Goal: Task Accomplishment & Management: Use online tool/utility

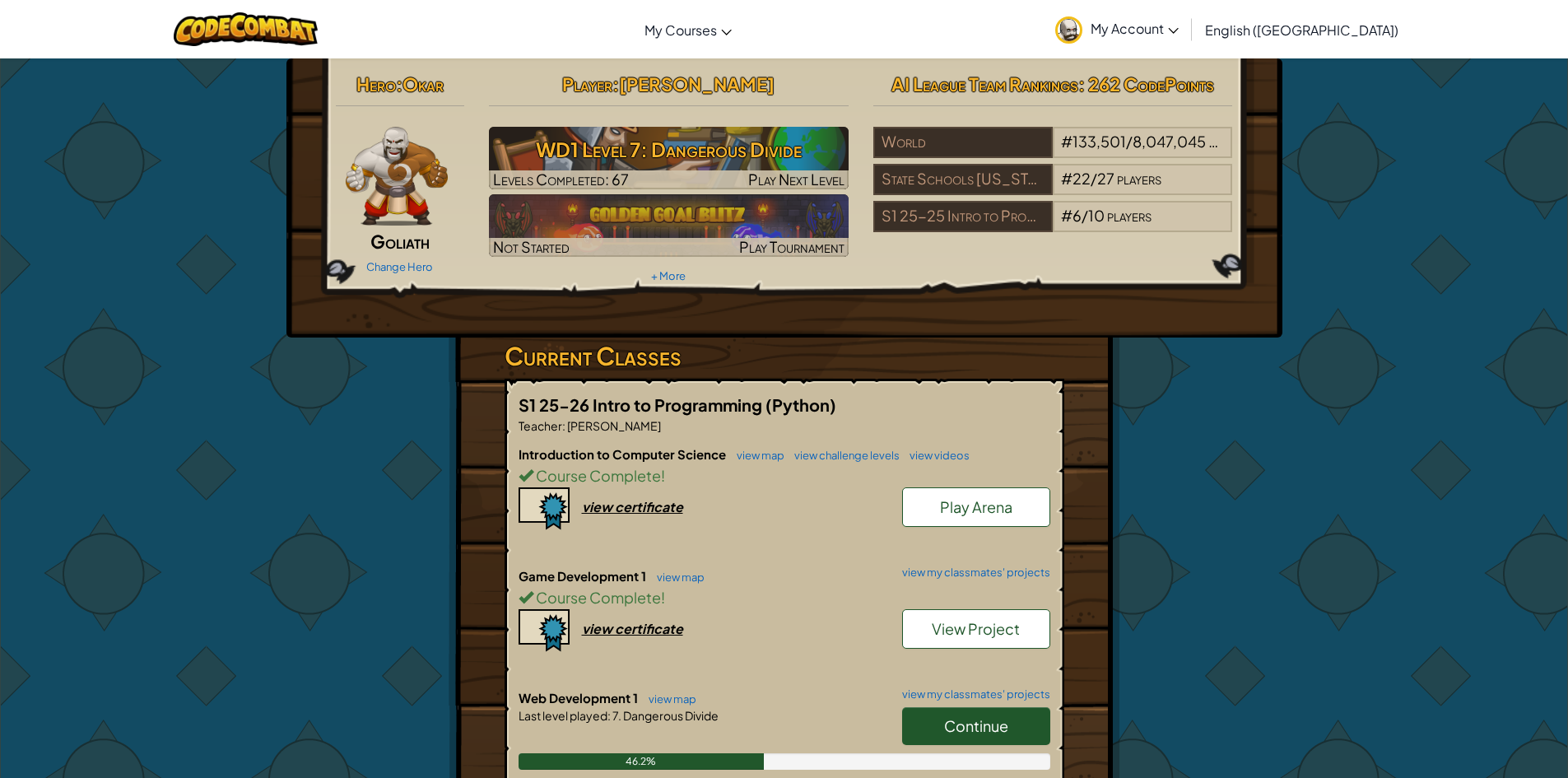
click at [967, 729] on span "Continue" at bounding box center [977, 725] width 65 height 19
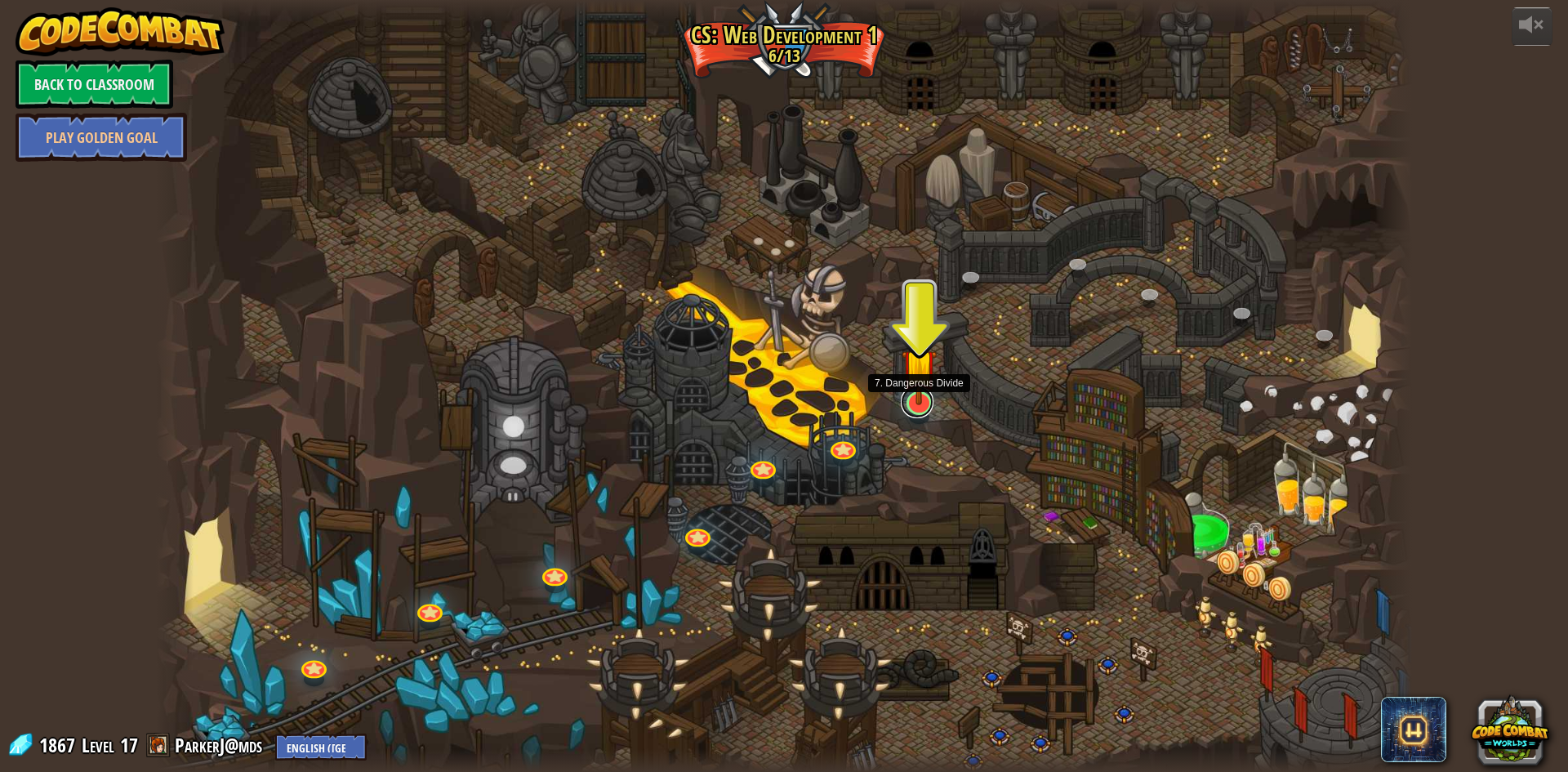
click at [922, 410] on link at bounding box center [917, 402] width 33 height 33
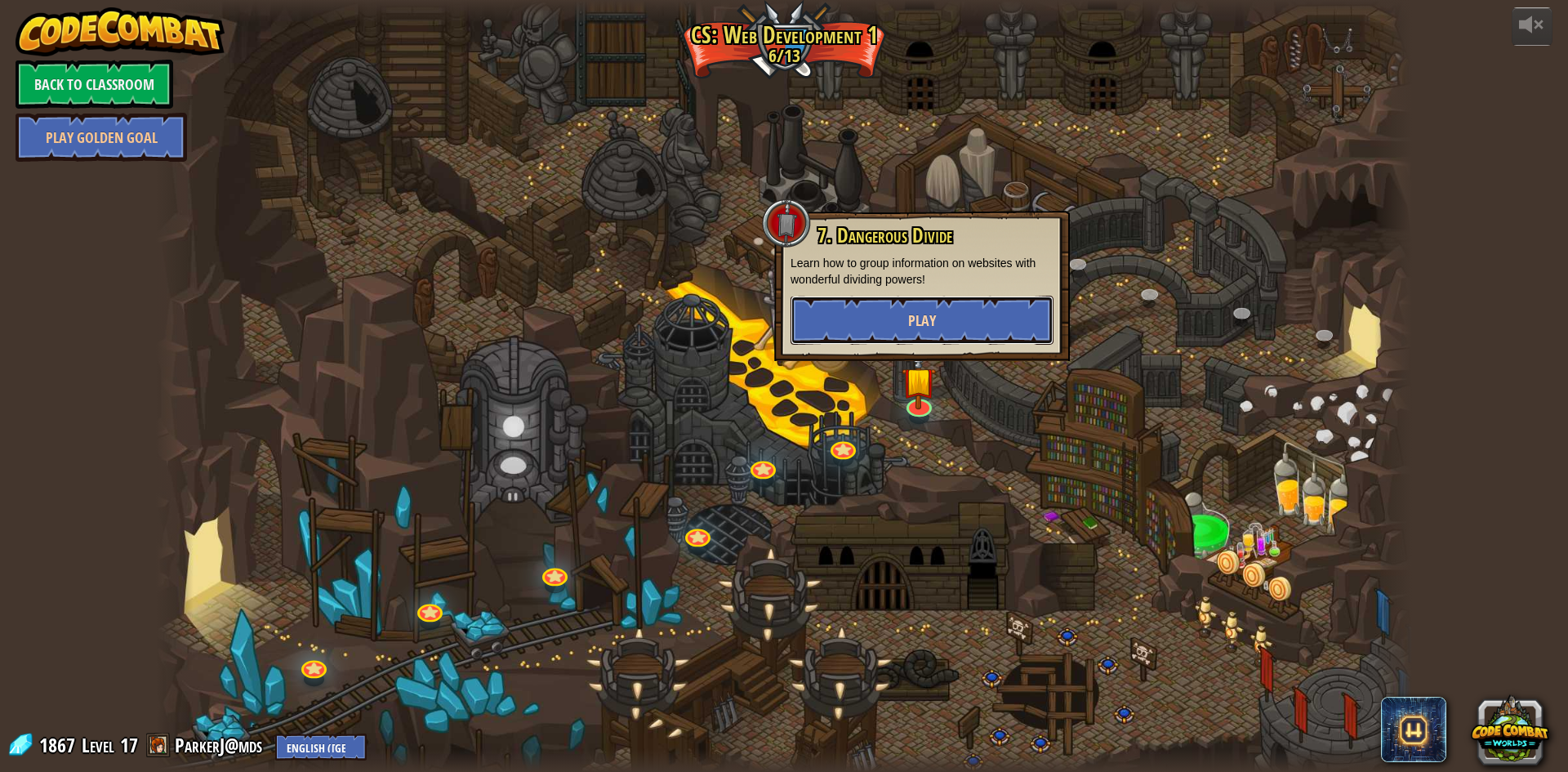
click at [966, 326] on button "Play" at bounding box center [922, 320] width 263 height 49
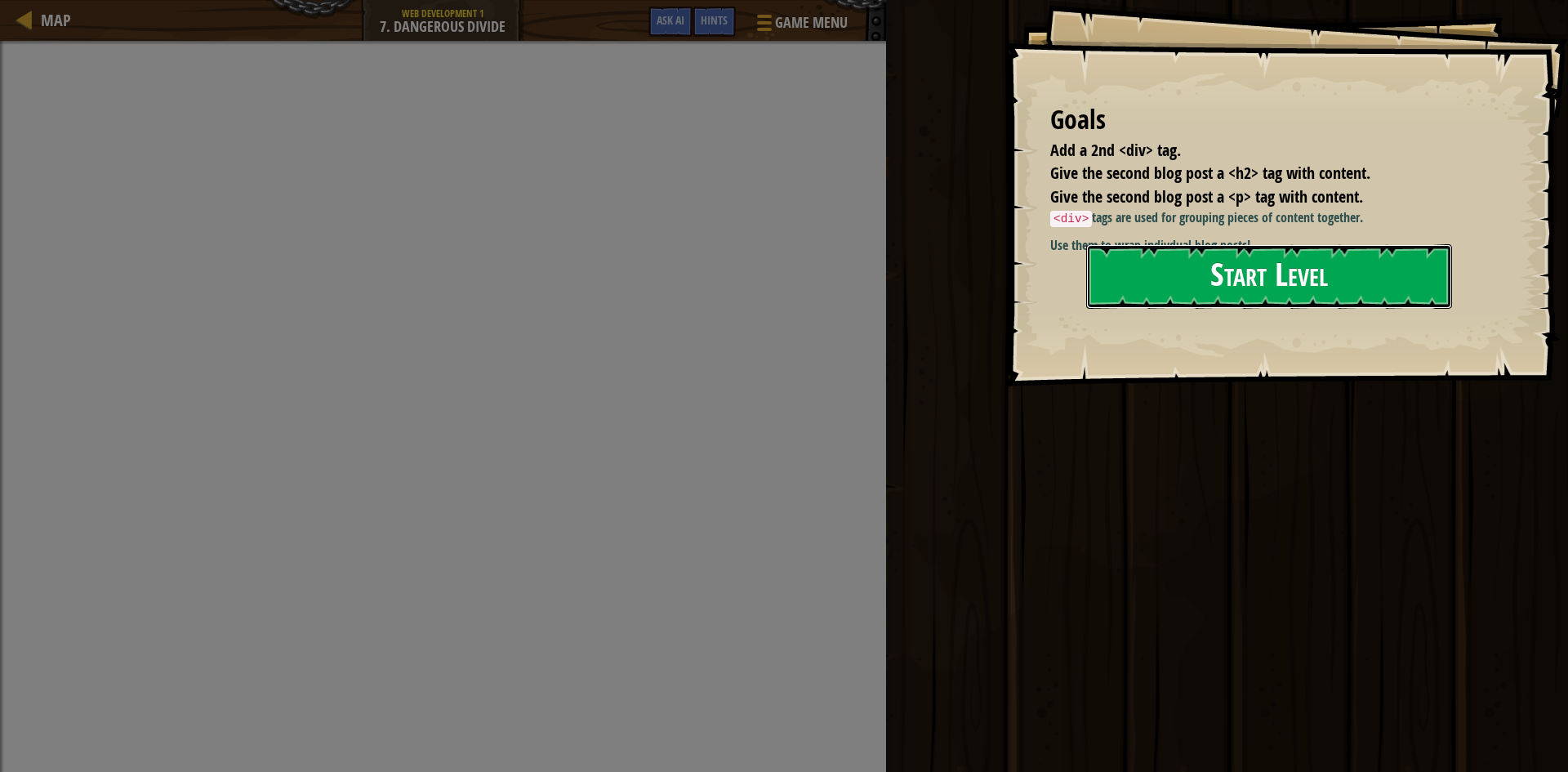
click at [1209, 302] on button "Start Level" at bounding box center [1269, 276] width 366 height 64
